Goal: Browse casually

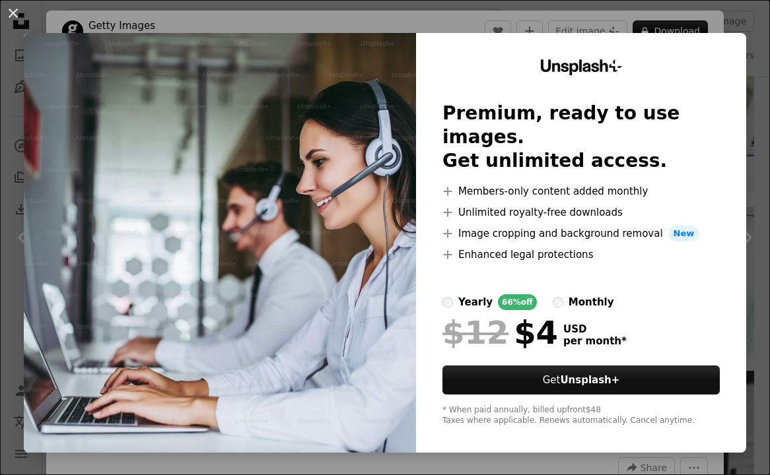
scroll to position [779, 0]
click at [725, 18] on div "An X shape Unsplash+ Premium, ready to use images. Get unlimited access. A plus…" at bounding box center [385, 237] width 770 height 475
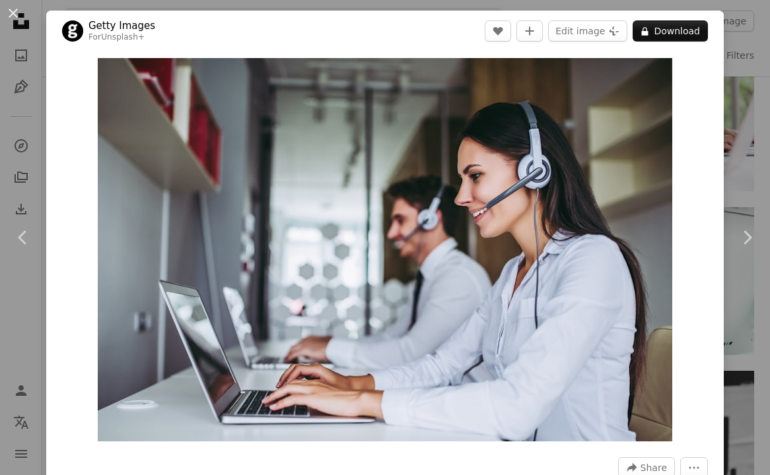
click at [133, 4] on div "An X shape Chevron left Chevron right Getty Images For Unsplash+ A heart A plus…" at bounding box center [385, 237] width 770 height 475
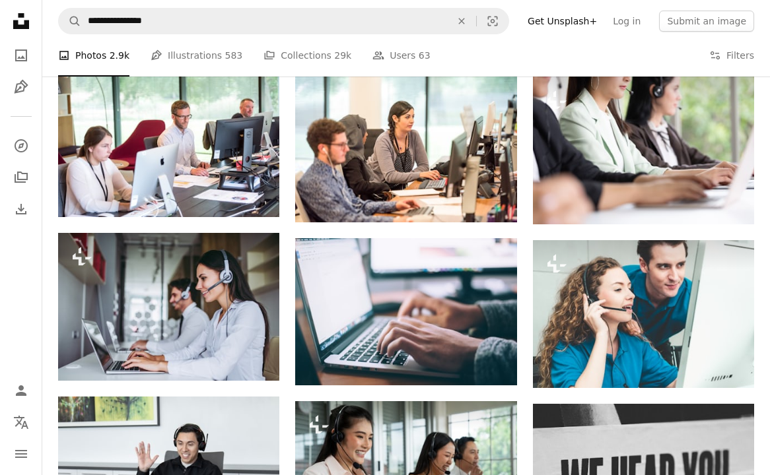
scroll to position [742, 0]
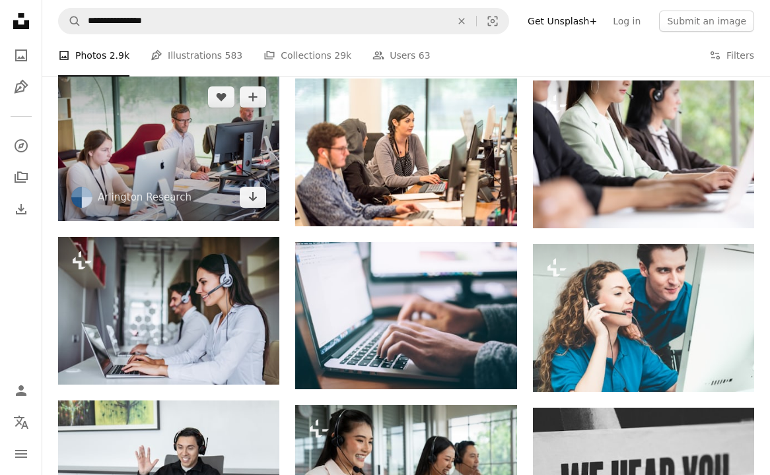
click at [225, 163] on img at bounding box center [168, 147] width 221 height 148
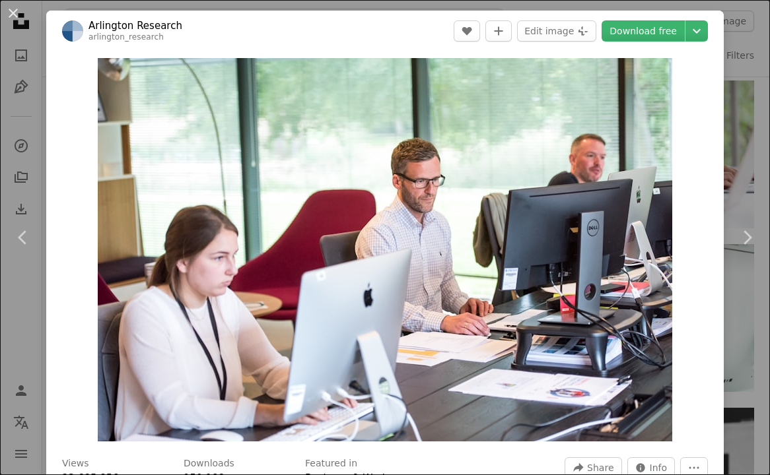
click at [683, 10] on div "An X shape Chevron left Chevron right Arlington Research arlington_research A h…" at bounding box center [385, 237] width 770 height 475
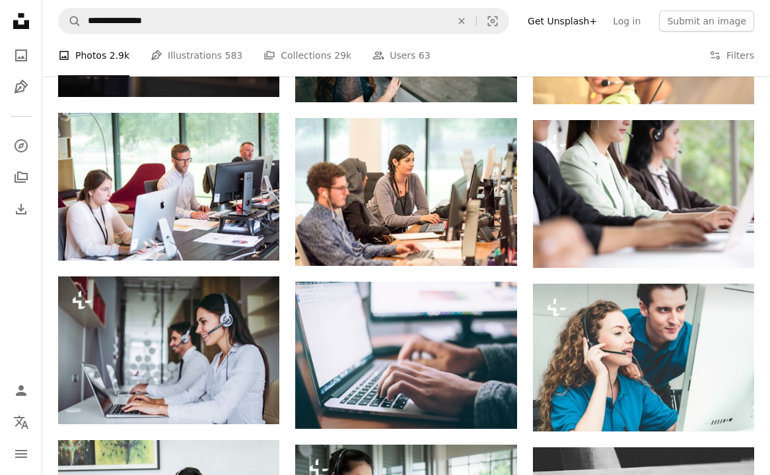
scroll to position [702, 0]
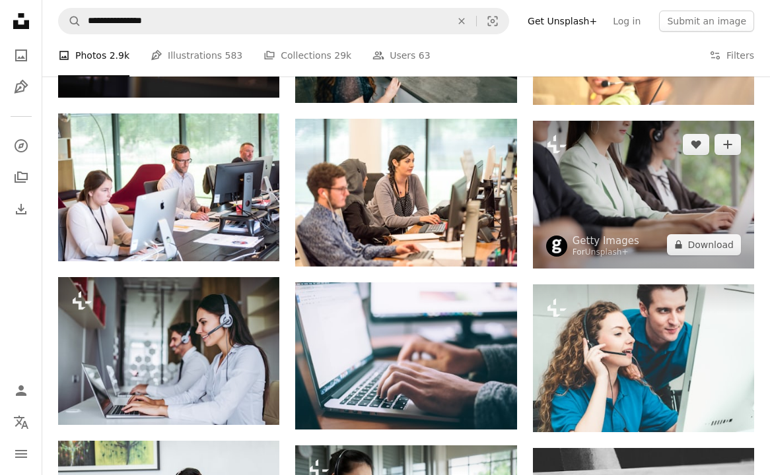
click at [630, 159] on img at bounding box center [643, 195] width 221 height 148
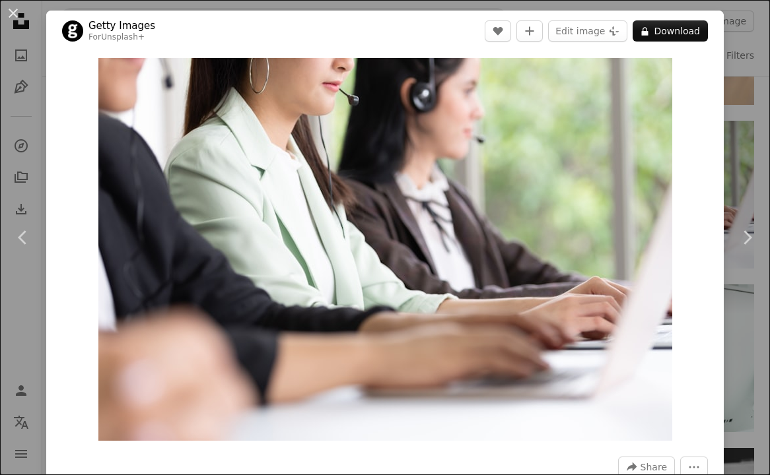
click at [566, 7] on div "An X shape Chevron left Chevron right Getty Images For Unsplash+ A heart A plus…" at bounding box center [385, 237] width 770 height 475
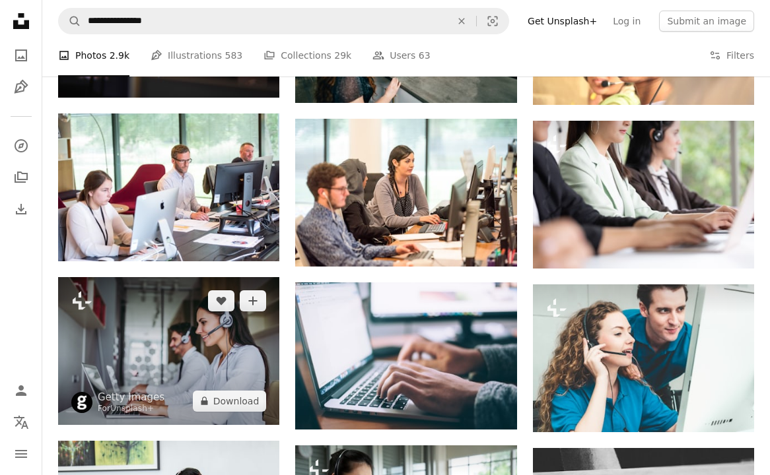
click at [131, 321] on img at bounding box center [168, 351] width 221 height 148
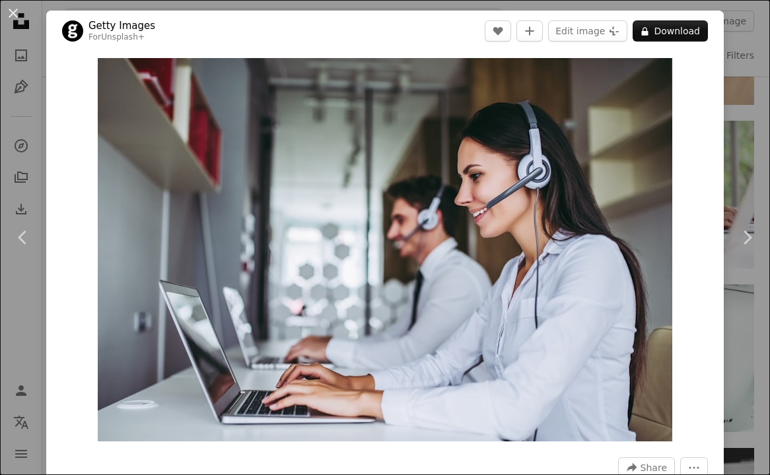
click at [400, 5] on div "An X shape Chevron left Chevron right Getty Images For Unsplash+ A heart A plus…" at bounding box center [385, 237] width 770 height 475
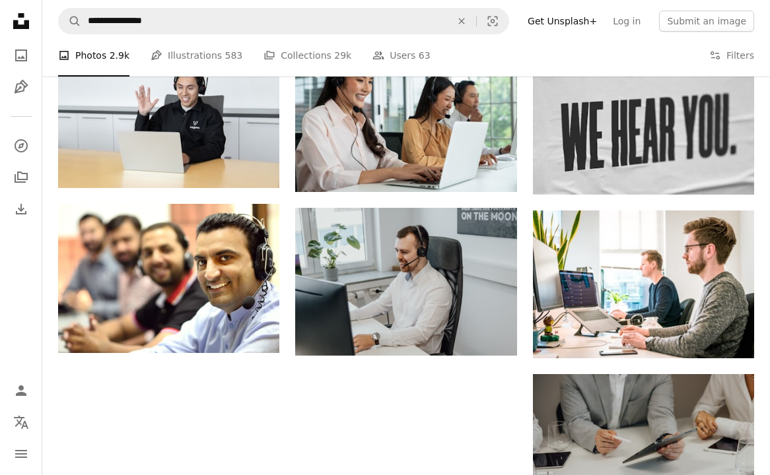
scroll to position [1104, 0]
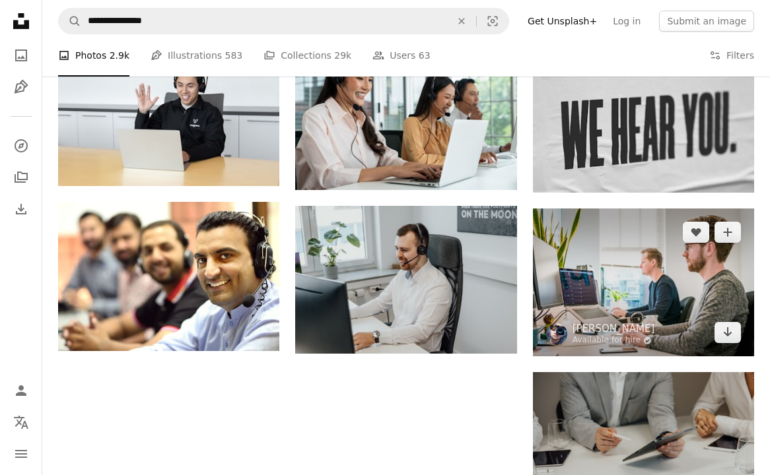
click at [566, 233] on img at bounding box center [643, 283] width 221 height 148
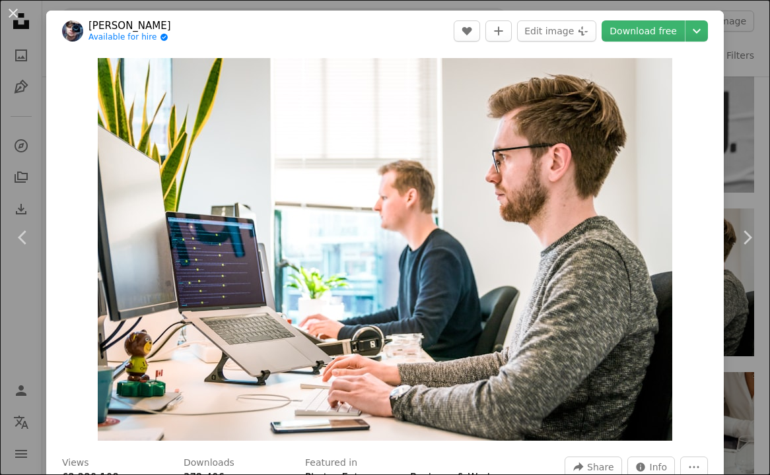
click at [482, 9] on div "An X shape Chevron left Chevron right [PERSON_NAME] van der Kuip Available for …" at bounding box center [385, 237] width 770 height 475
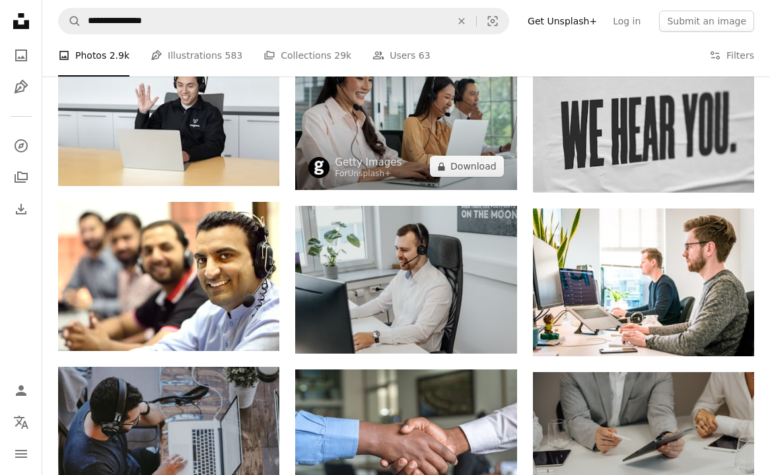
click at [476, 91] on img at bounding box center [405, 117] width 221 height 148
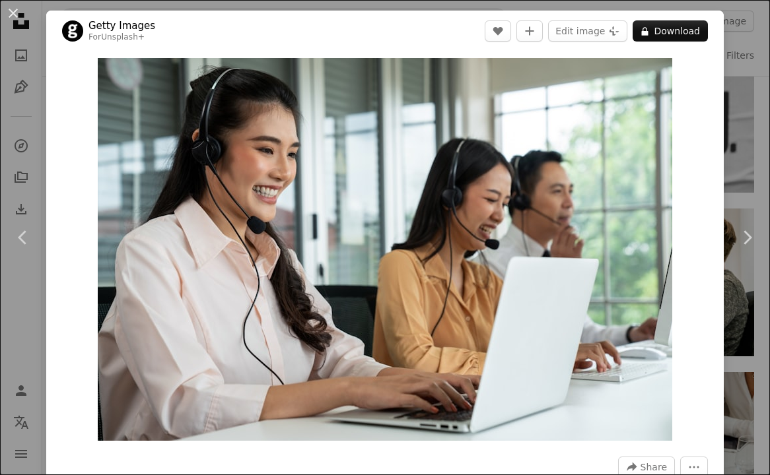
click at [478, 7] on div "An X shape Chevron left Chevron right Getty Images For Unsplash+ A heart A plus…" at bounding box center [385, 237] width 770 height 475
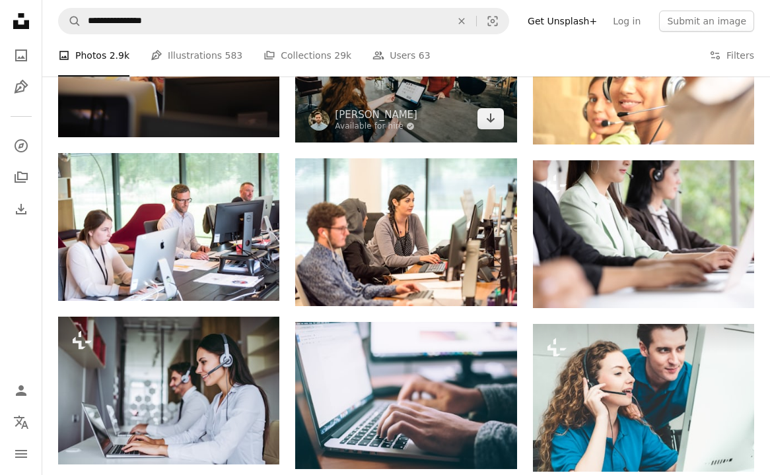
scroll to position [663, 0]
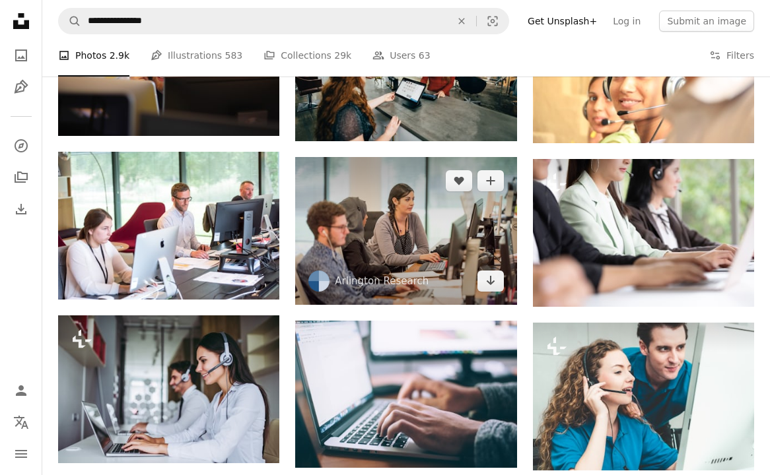
click at [403, 197] on img at bounding box center [405, 231] width 221 height 148
